Goal: Task Accomplishment & Management: Manage account settings

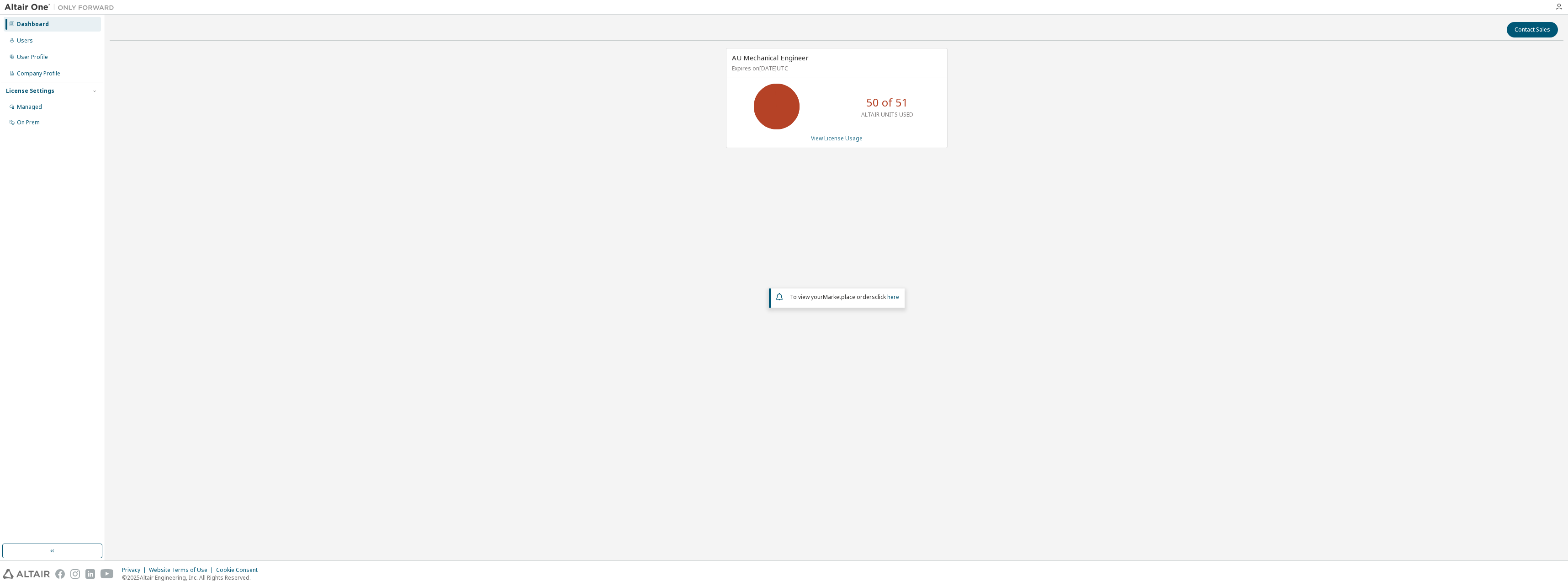
click at [842, 138] on link "View License Usage" at bounding box center [836, 138] width 52 height 8
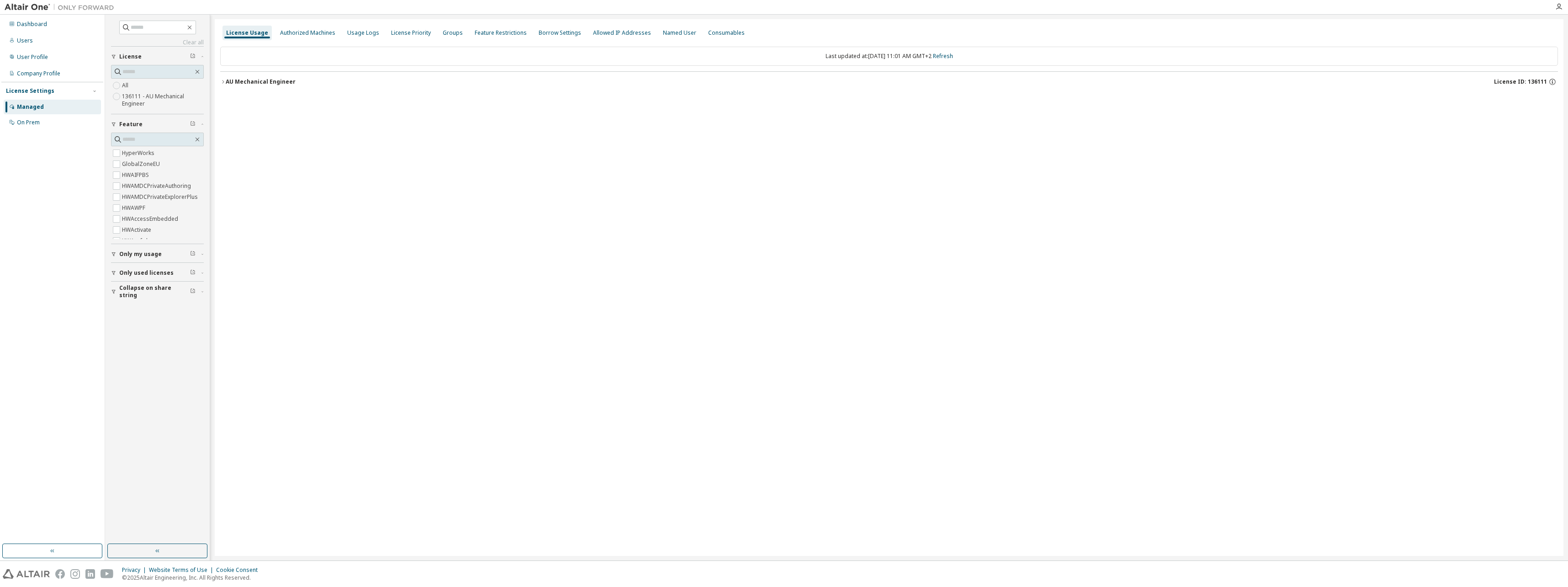
click at [222, 82] on icon "button" at bounding box center [223, 82] width 5 height 5
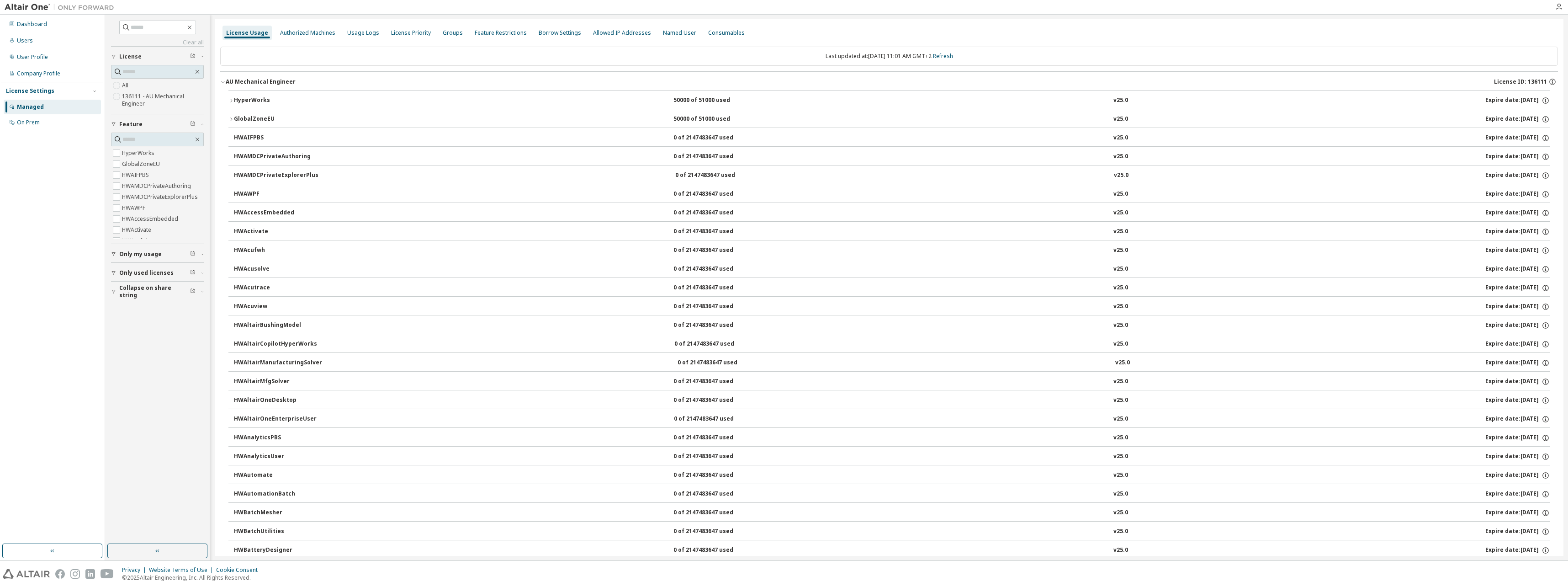
click at [232, 102] on icon "button" at bounding box center [231, 100] width 5 height 5
click at [232, 144] on icon "button" at bounding box center [231, 144] width 5 height 5
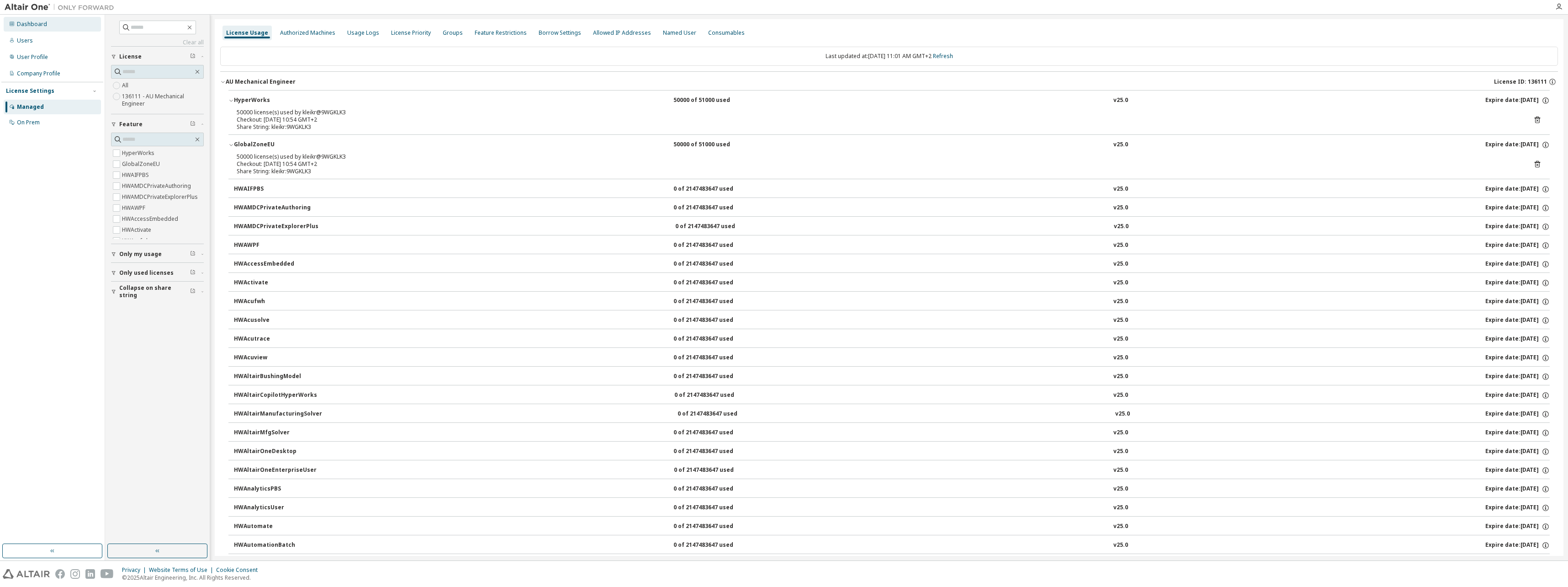
click at [51, 20] on div "Dashboard" at bounding box center [52, 24] width 97 height 15
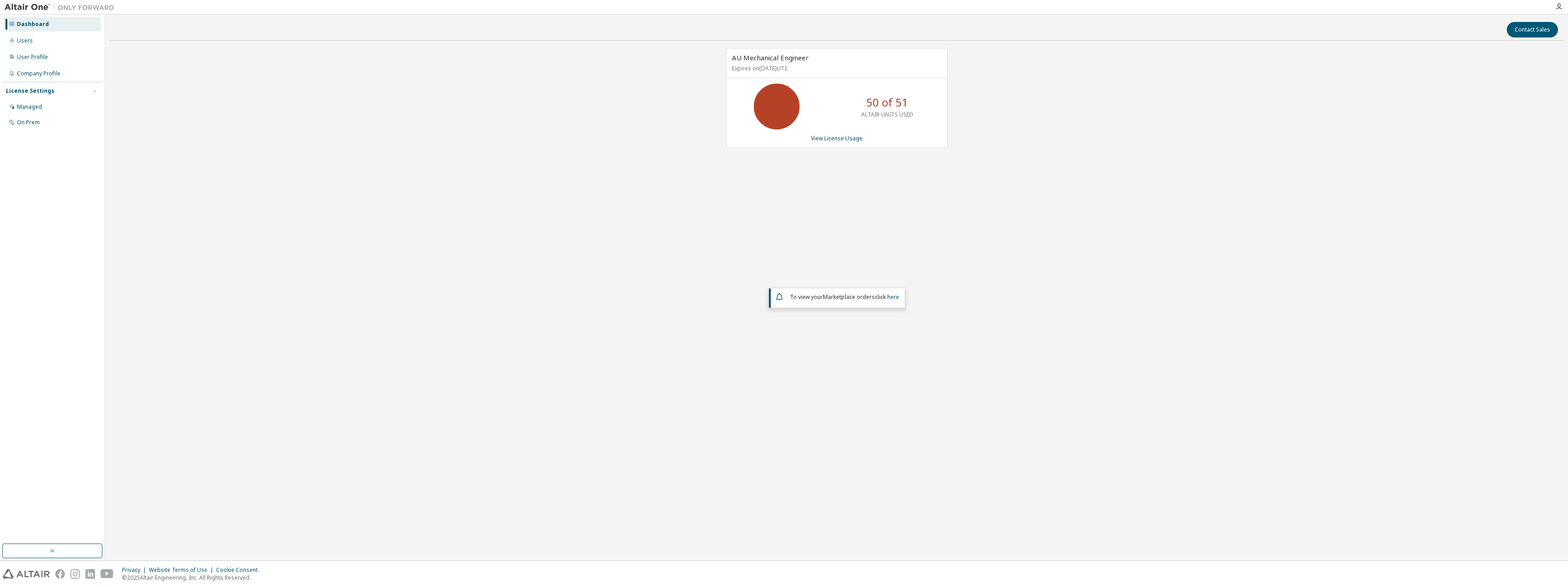
click at [908, 114] on p "ALTAIR UNITS USED" at bounding box center [887, 114] width 52 height 8
